Goal: Entertainment & Leisure: Consume media (video, audio)

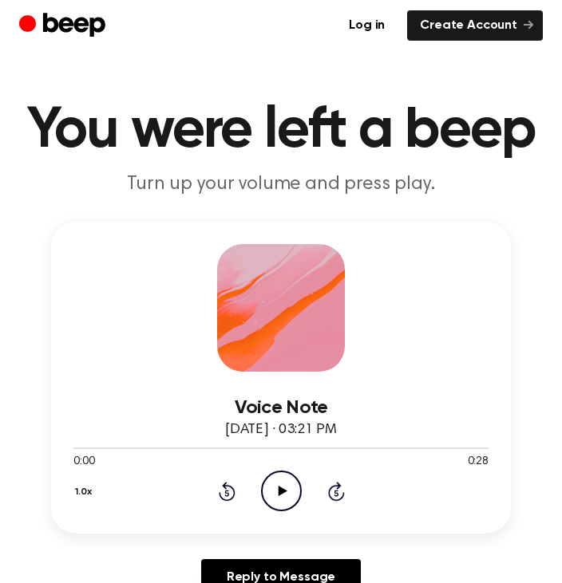
click at [282, 484] on icon "Play Audio" at bounding box center [281, 491] width 41 height 41
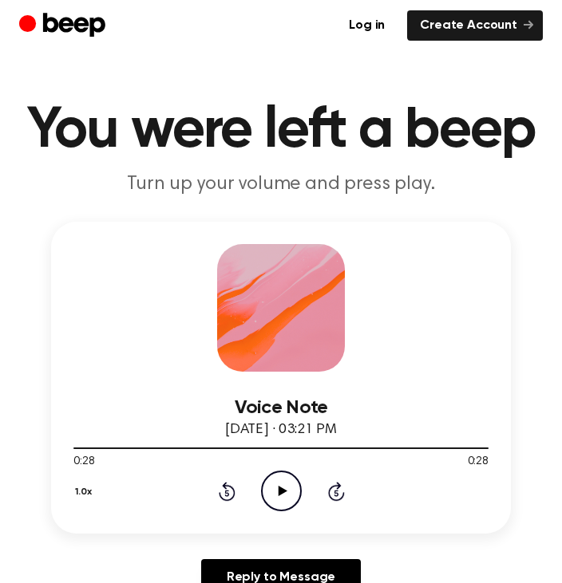
click at [277, 479] on icon "Play Audio" at bounding box center [281, 491] width 41 height 41
click at [227, 490] on icon at bounding box center [226, 493] width 4 height 6
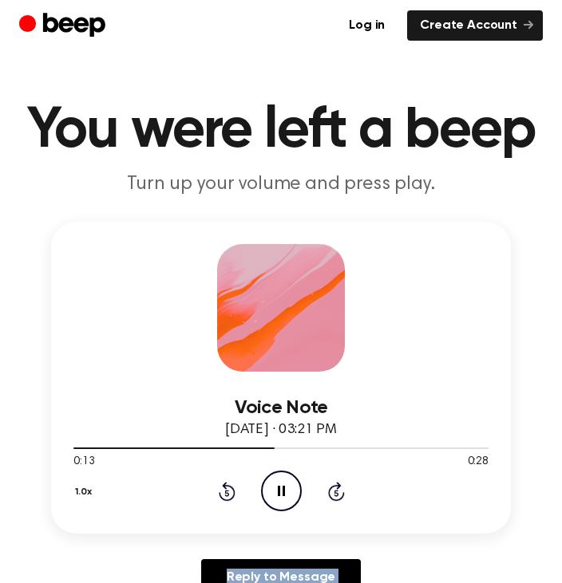
click at [227, 490] on icon at bounding box center [226, 493] width 4 height 6
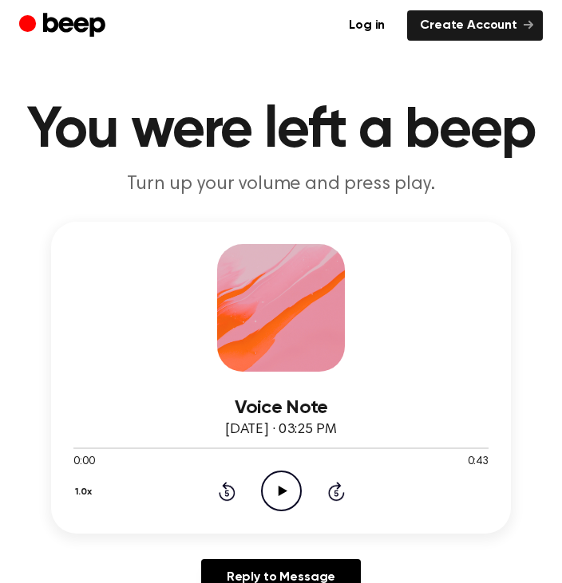
click at [285, 488] on icon "Play Audio" at bounding box center [281, 491] width 41 height 41
click at [269, 490] on icon "Play Audio" at bounding box center [281, 491] width 41 height 41
click at [274, 493] on icon "Pause Audio" at bounding box center [281, 491] width 41 height 41
click at [281, 482] on icon "Play Audio" at bounding box center [281, 491] width 41 height 41
click at [291, 488] on icon "Play Audio" at bounding box center [281, 491] width 41 height 41
